Goal: Find specific fact: Find specific fact

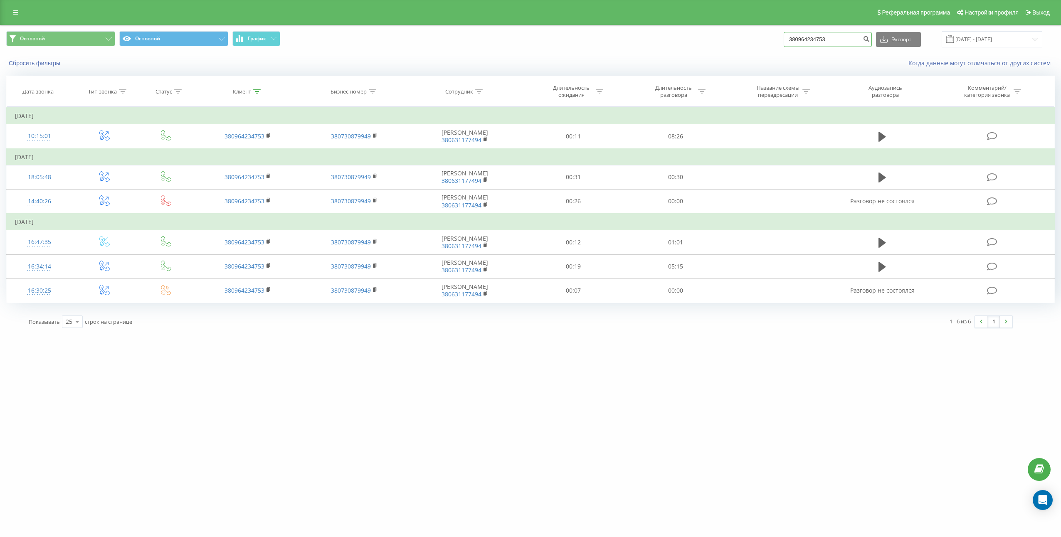
drag, startPoint x: 0, startPoint y: 0, endPoint x: 815, endPoint y: 38, distance: 815.6
click at [815, 38] on input "380964234753" at bounding box center [828, 39] width 88 height 15
paste input "509229489"
type input "380509229489"
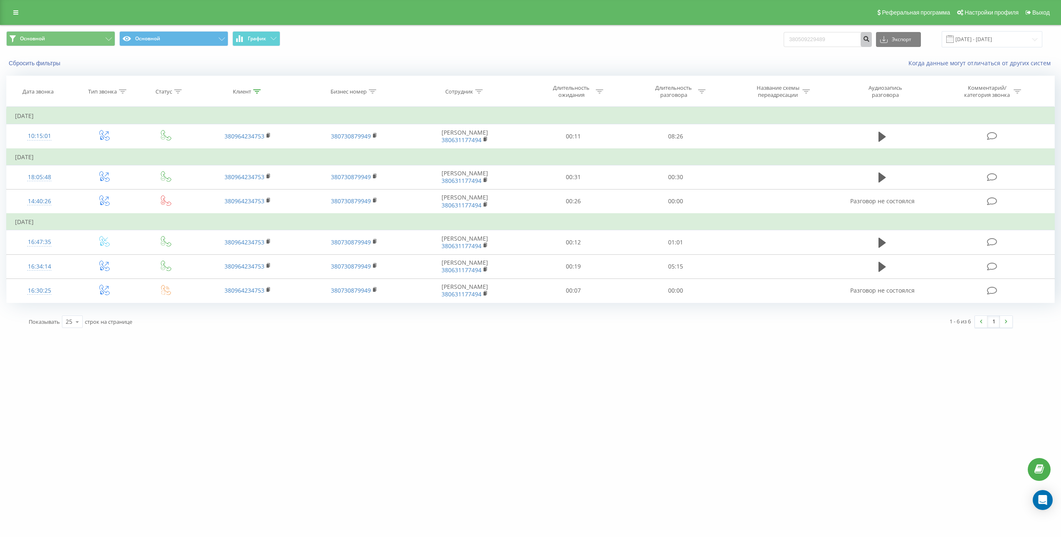
click at [870, 40] on icon "submit" at bounding box center [866, 37] width 7 height 5
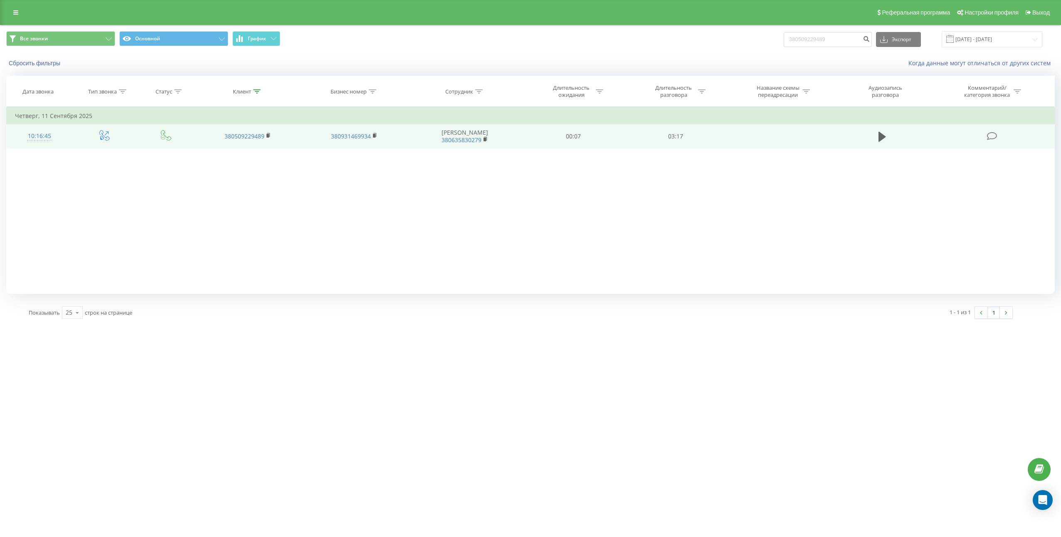
click at [461, 132] on td "Рубан Роман 380635830279" at bounding box center [465, 136] width 115 height 24
copy td "Рубан Роман"
